Goal: Task Accomplishment & Management: Manage account settings

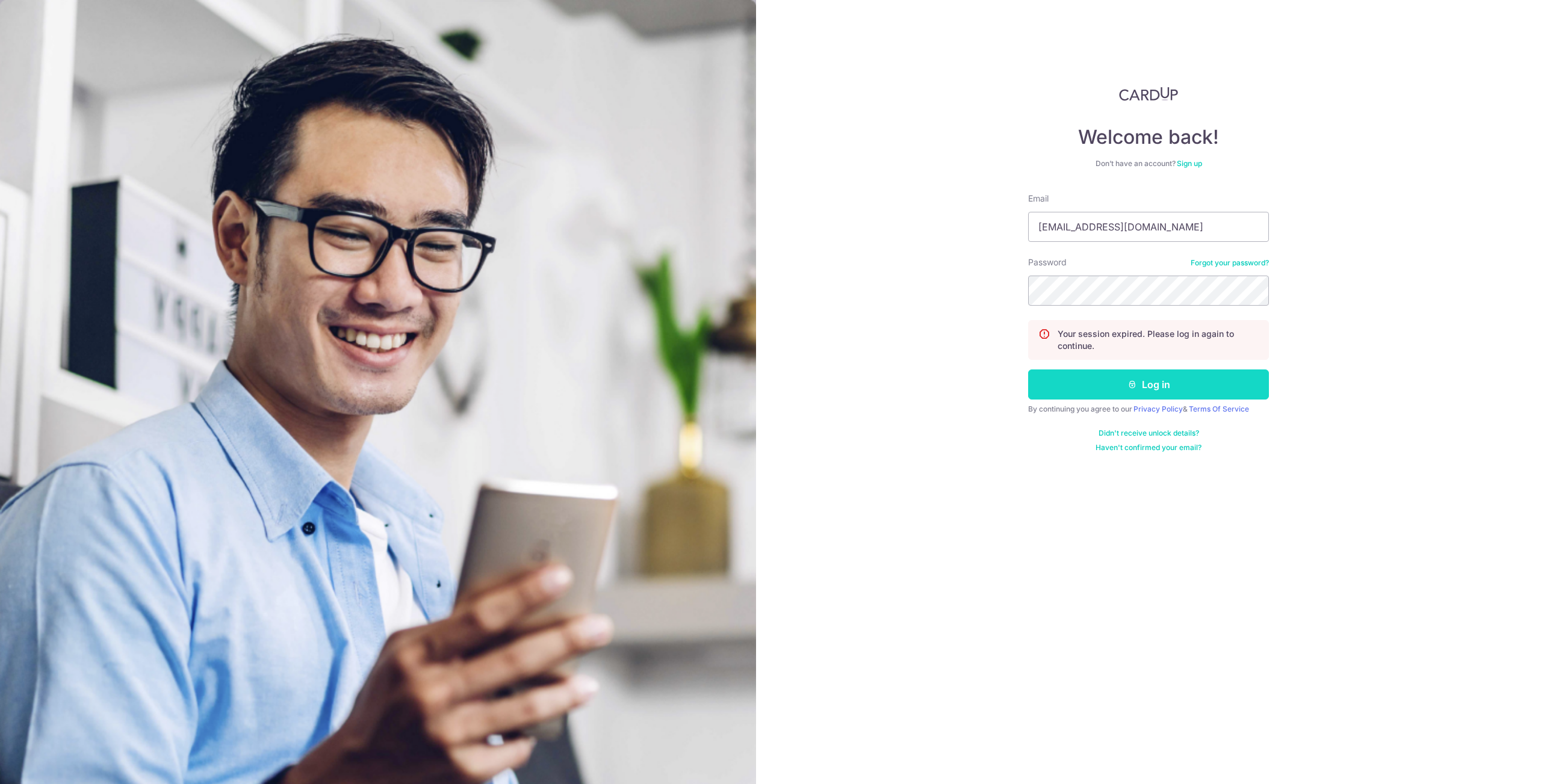
click at [1197, 385] on button "Log in" at bounding box center [1148, 384] width 241 height 30
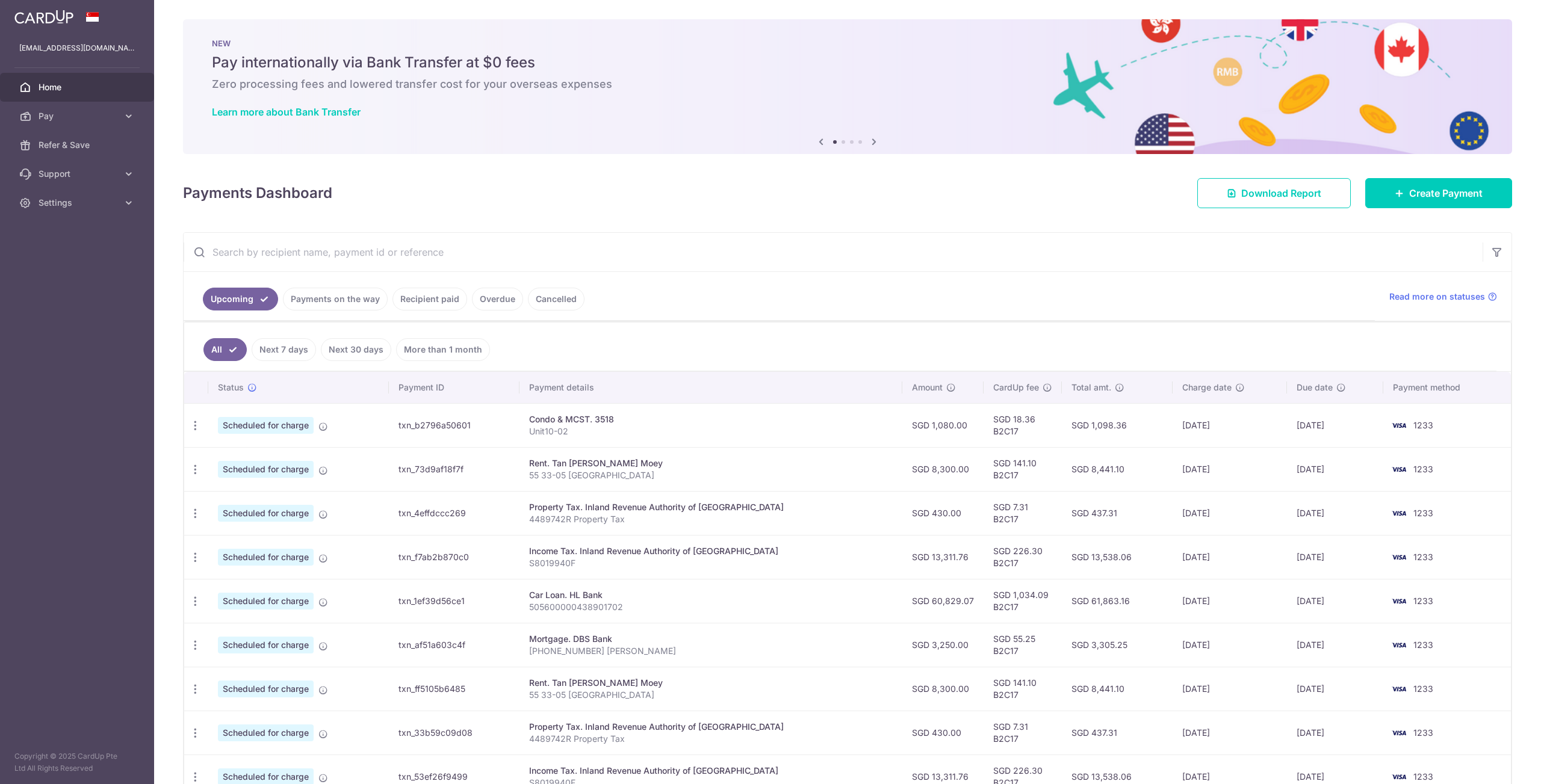
scroll to position [146, 0]
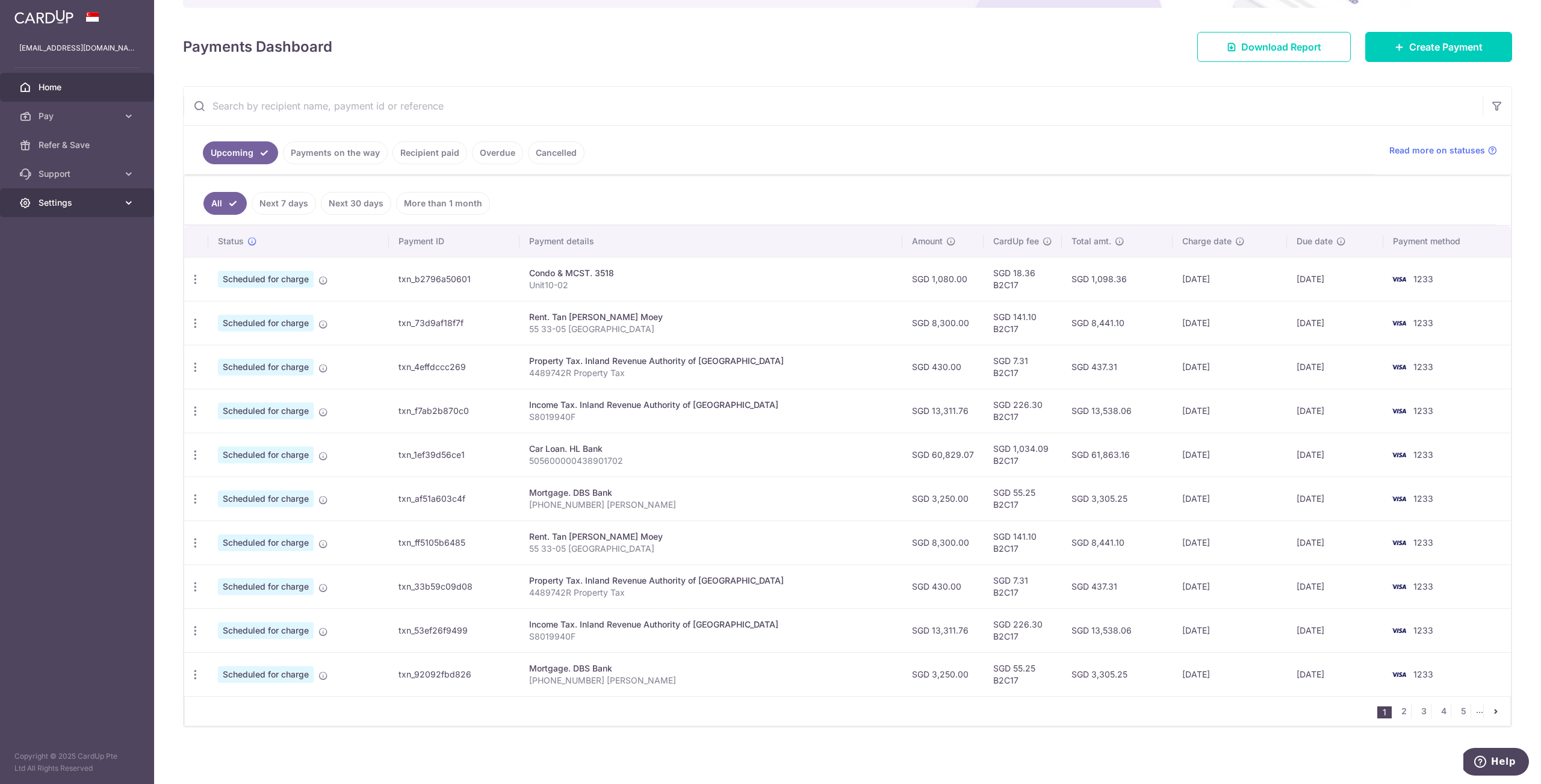
click at [80, 208] on span "Settings" at bounding box center [79, 203] width 79 height 12
click at [78, 262] on span "Logout" at bounding box center [79, 261] width 79 height 12
